Goal: Find specific page/section: Find specific page/section

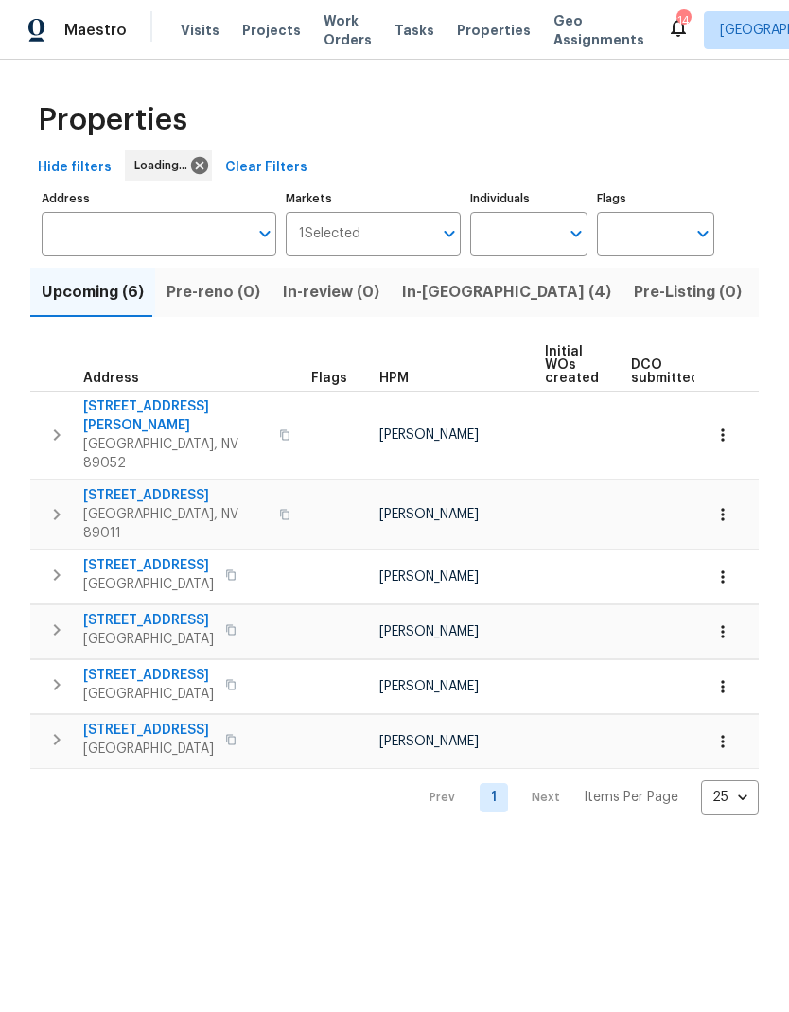
click at [457, 291] on span "In-[GEOGRAPHIC_DATA] (4)" at bounding box center [506, 292] width 209 height 26
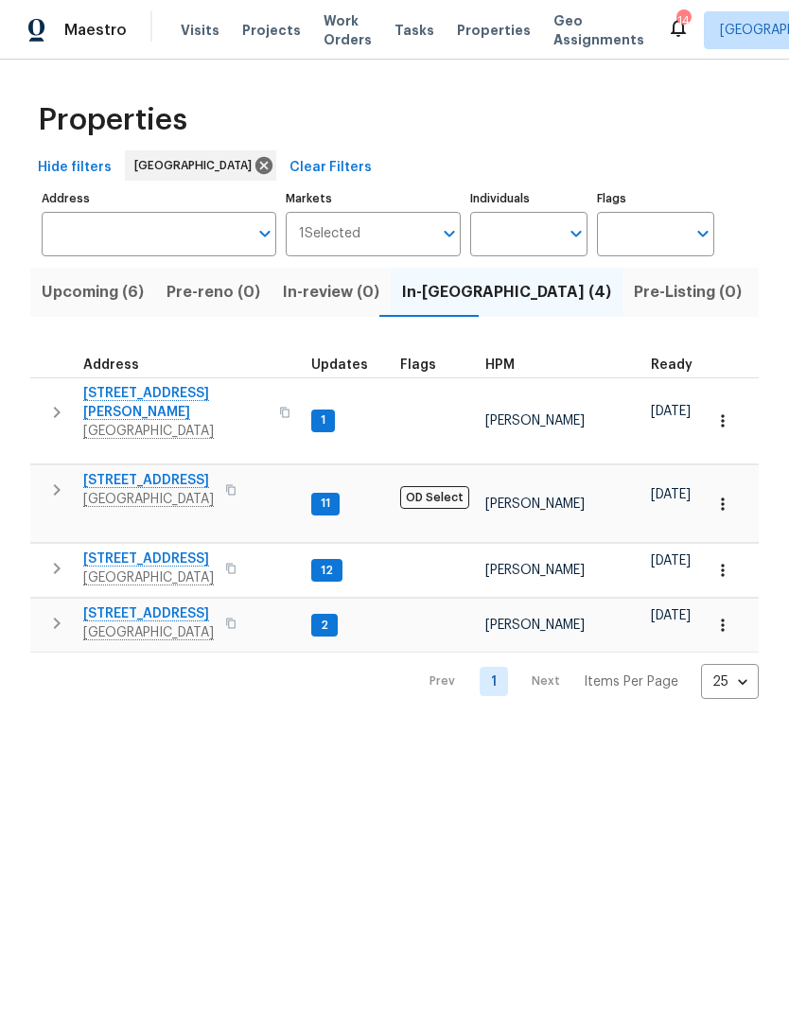
click at [67, 479] on icon "button" at bounding box center [56, 490] width 23 height 23
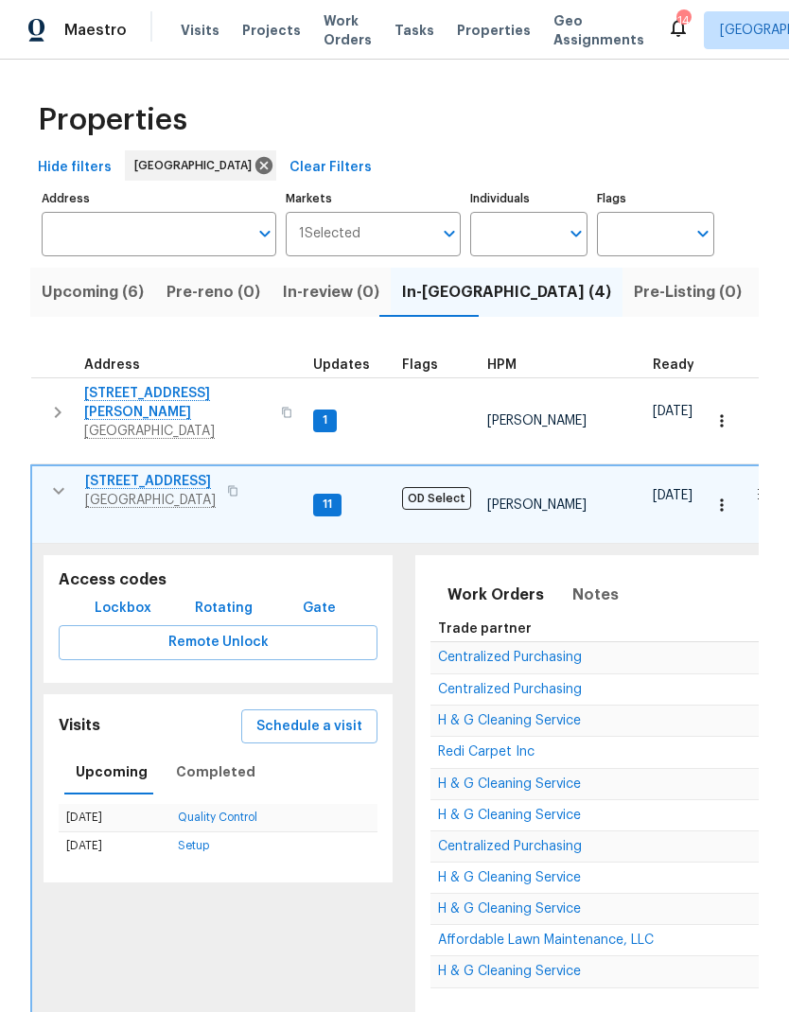
click at [147, 472] on span "[STREET_ADDRESS]" at bounding box center [150, 481] width 131 height 19
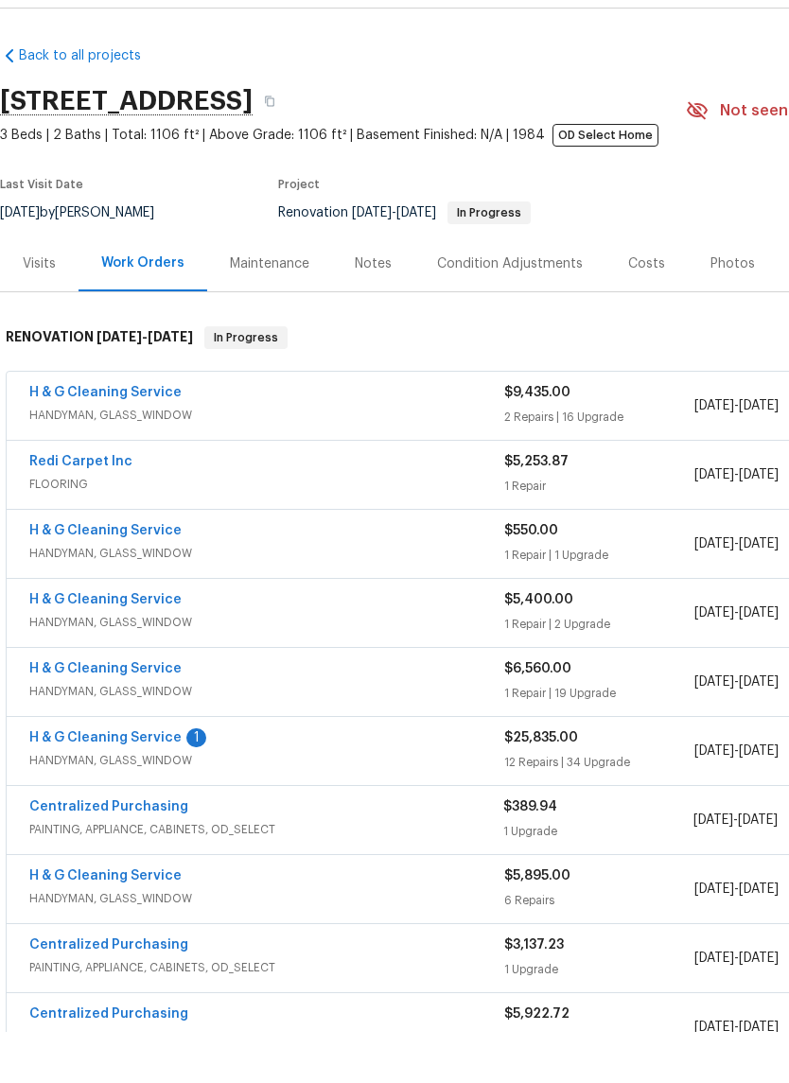
click at [160, 782] on link "H & G Cleaning Service" at bounding box center [105, 788] width 152 height 13
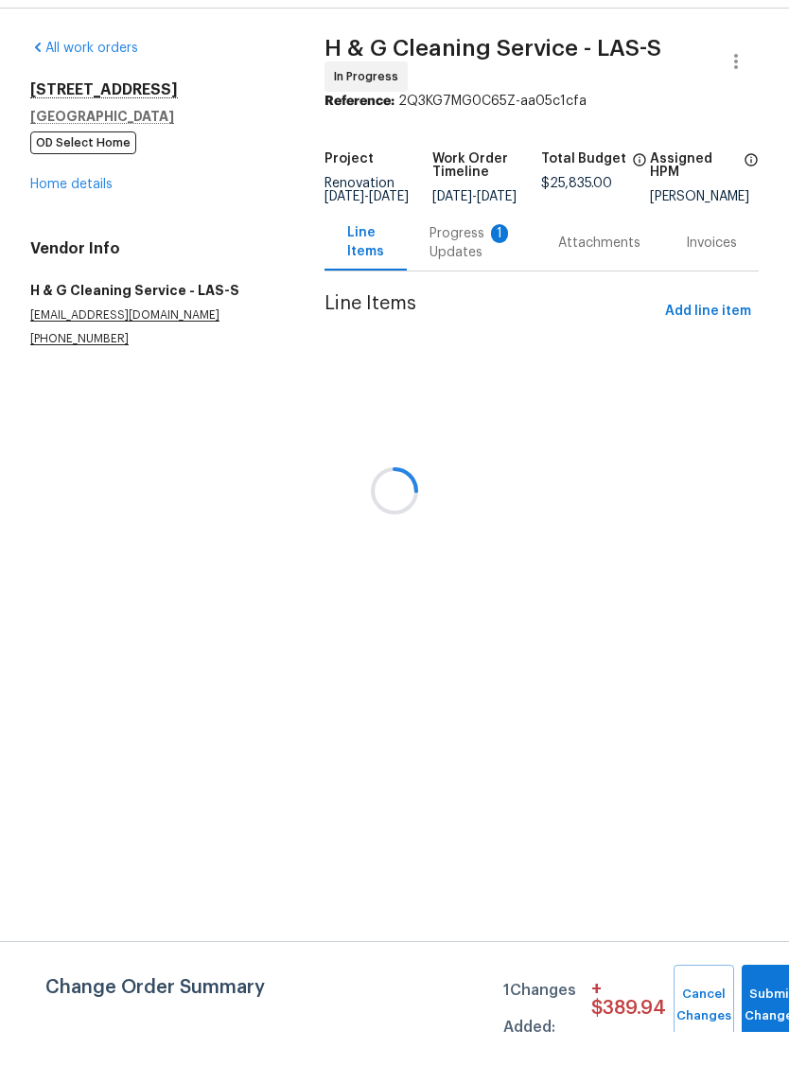
click at [473, 250] on div at bounding box center [394, 541] width 789 height 1083
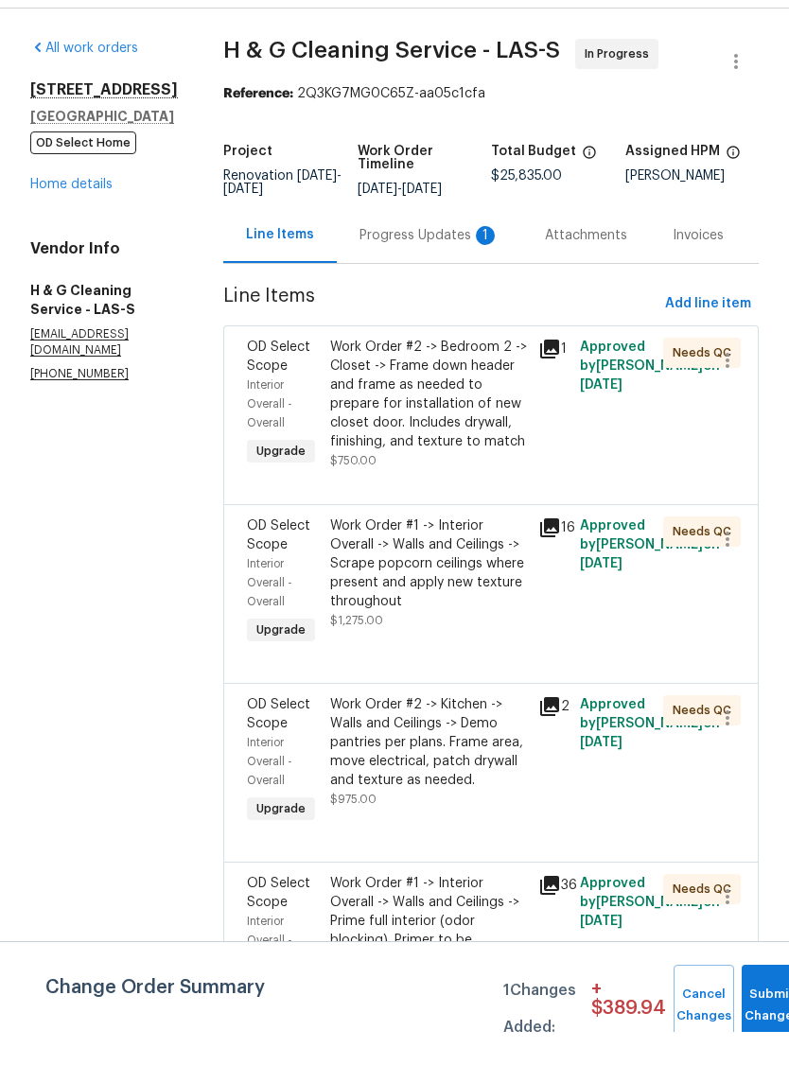
click at [463, 277] on div "Progress Updates 1" at bounding box center [429, 286] width 140 height 19
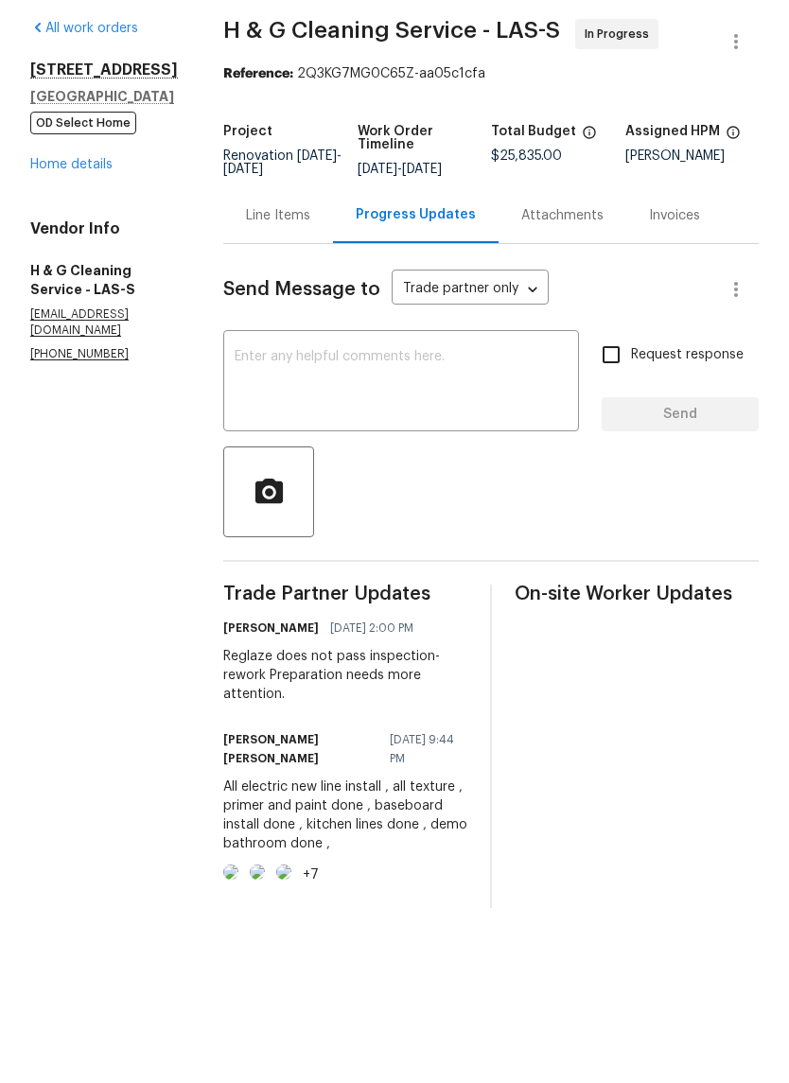
scroll to position [0, 120]
click at [96, 229] on link "Home details" at bounding box center [71, 235] width 82 height 13
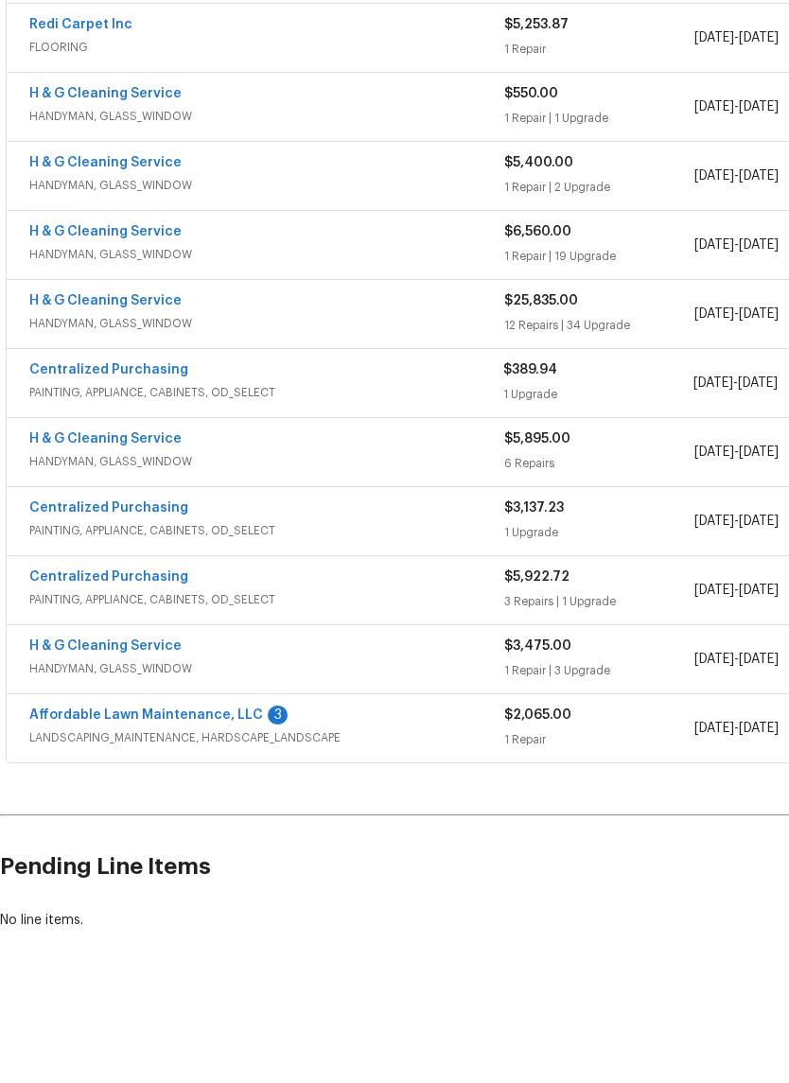
scroll to position [417, 0]
